Goal: Check status: Check status

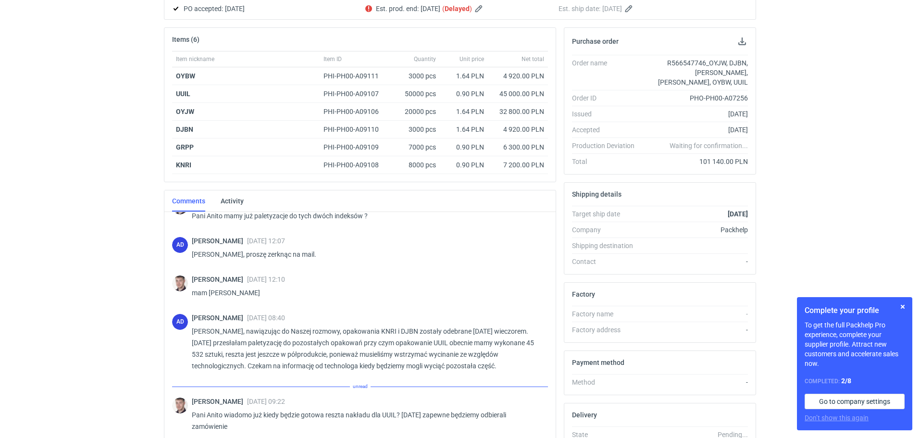
scroll to position [716, 0]
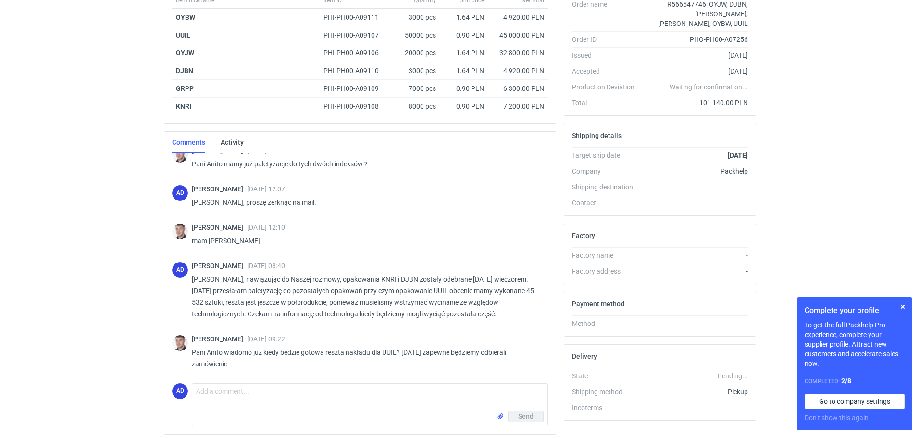
scroll to position [213, 0]
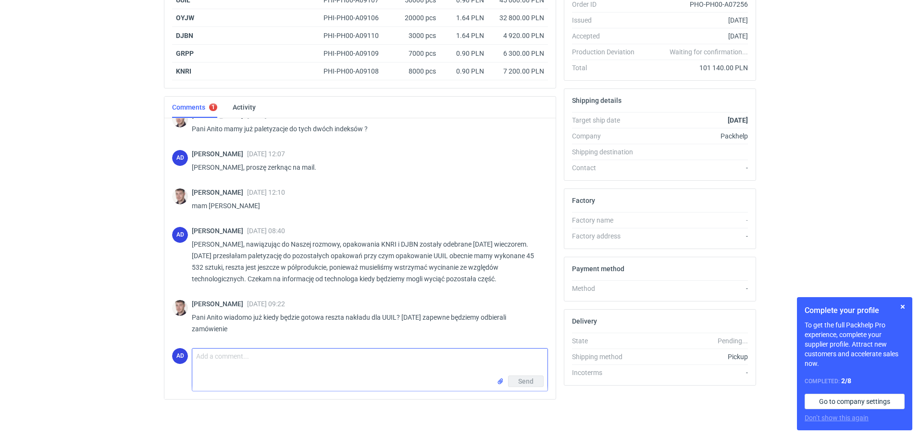
click at [201, 354] on textarea "Comment message" at bounding box center [369, 362] width 355 height 27
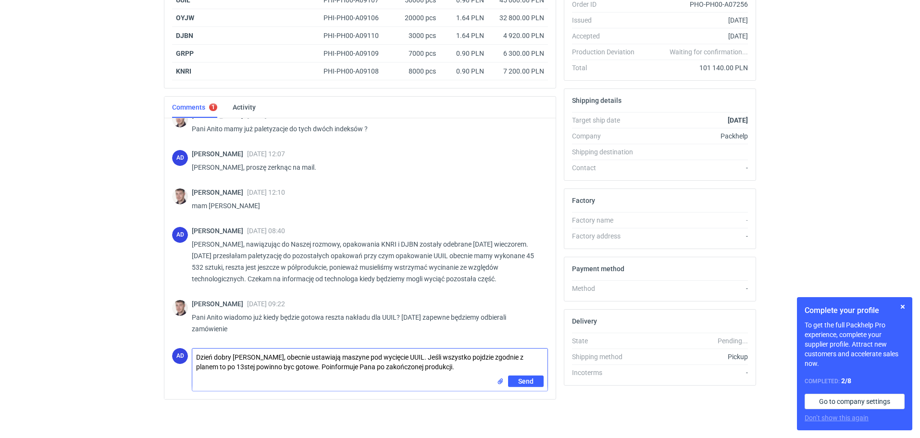
type textarea "Dzień dobry Panie Macieju, obecnie ustawiają maszyne pod wycięcie UUIL. Jeśli w…"
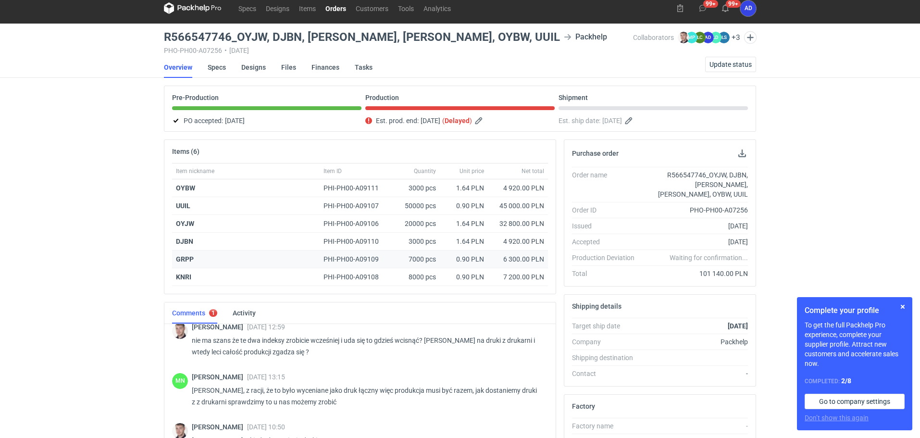
scroll to position [0, 0]
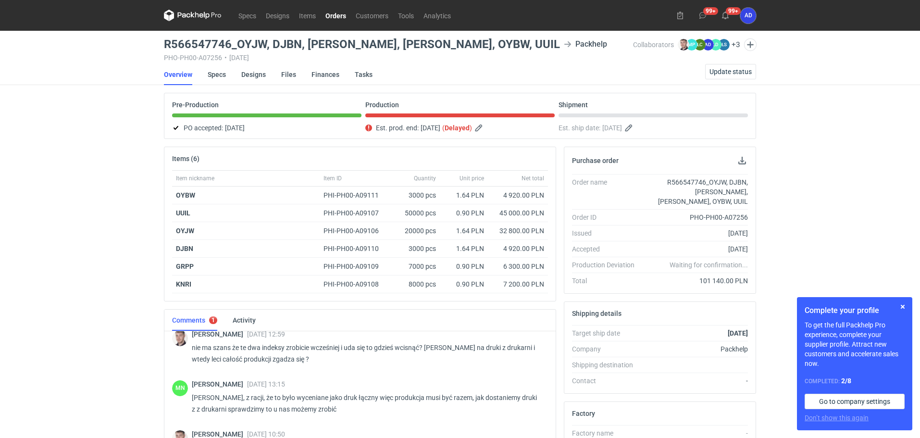
click at [338, 15] on link "Orders" at bounding box center [336, 16] width 30 height 12
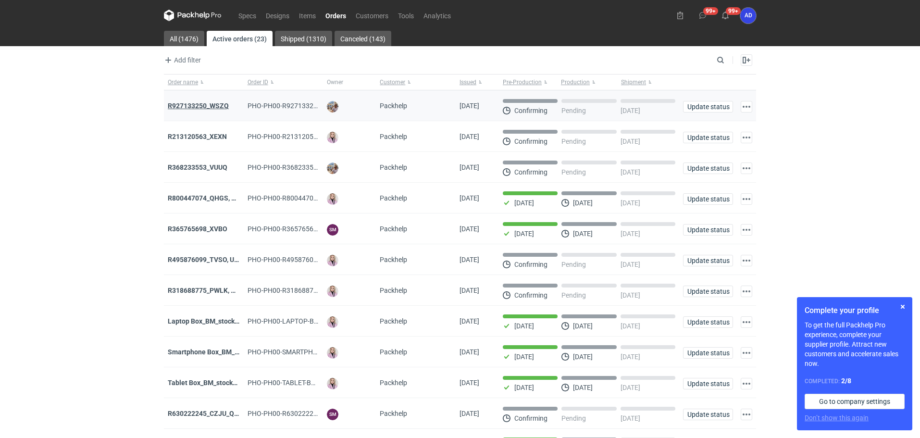
click at [223, 105] on strong "R927133250_WSZQ" at bounding box center [198, 106] width 61 height 8
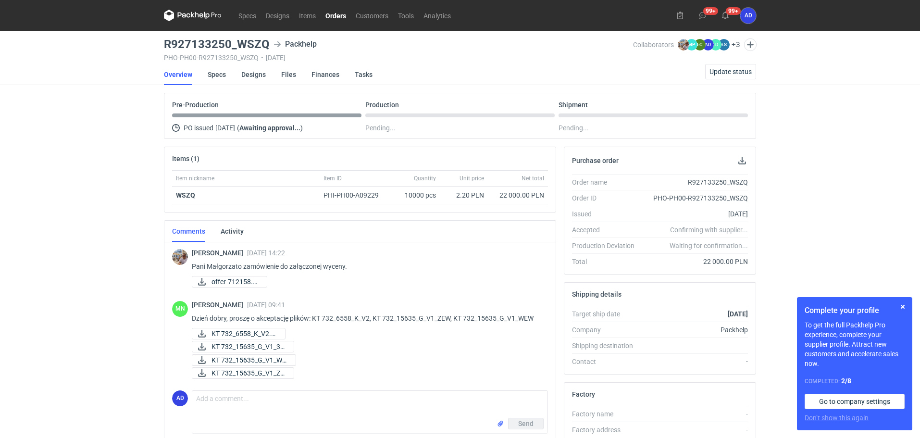
click at [343, 17] on link "Orders" at bounding box center [336, 16] width 30 height 12
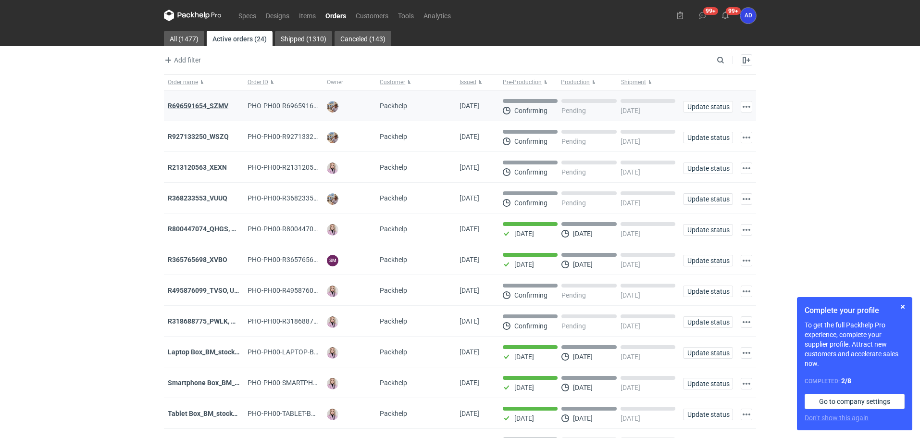
click at [200, 108] on strong "R696591654_SZMV" at bounding box center [198, 106] width 61 height 8
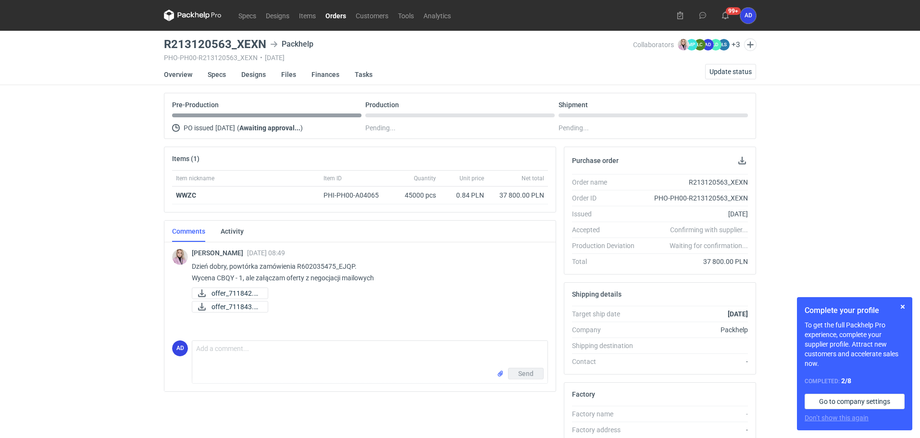
click at [331, 14] on link "Orders" at bounding box center [336, 16] width 30 height 12
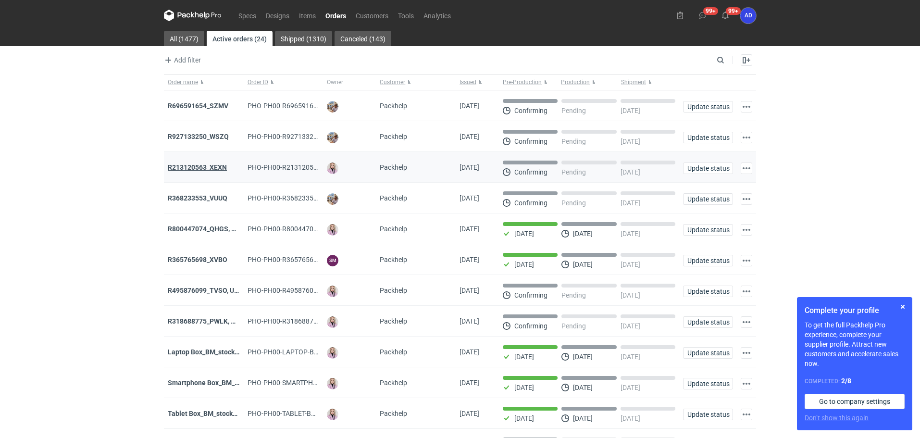
click at [187, 171] on strong "R213120563_XEXN" at bounding box center [197, 167] width 59 height 8
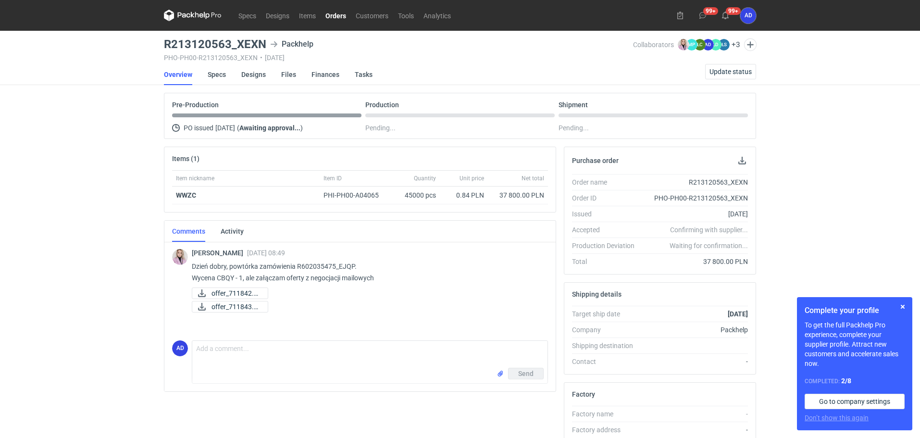
click at [339, 16] on link "Orders" at bounding box center [336, 16] width 30 height 12
